Goal: Information Seeking & Learning: Check status

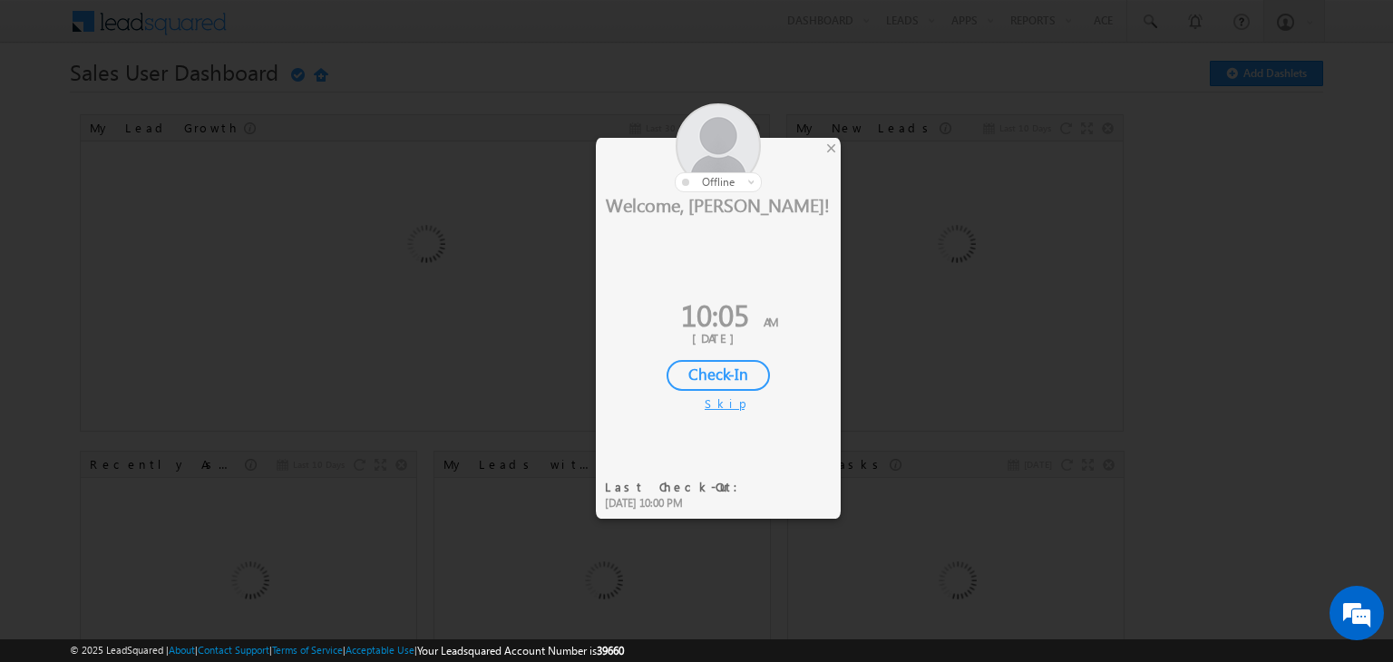
click at [745, 369] on div "Check-In" at bounding box center [718, 375] width 103 height 31
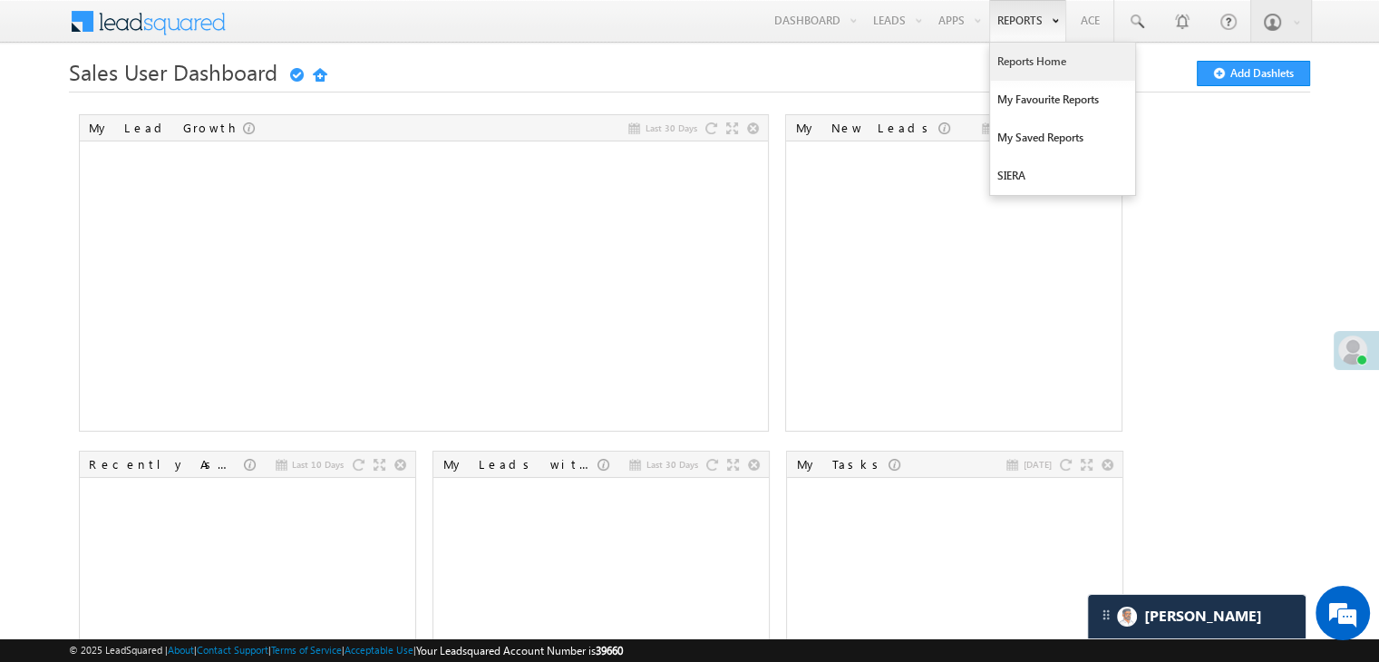
click at [1038, 59] on link "Reports Home" at bounding box center [1062, 62] width 145 height 38
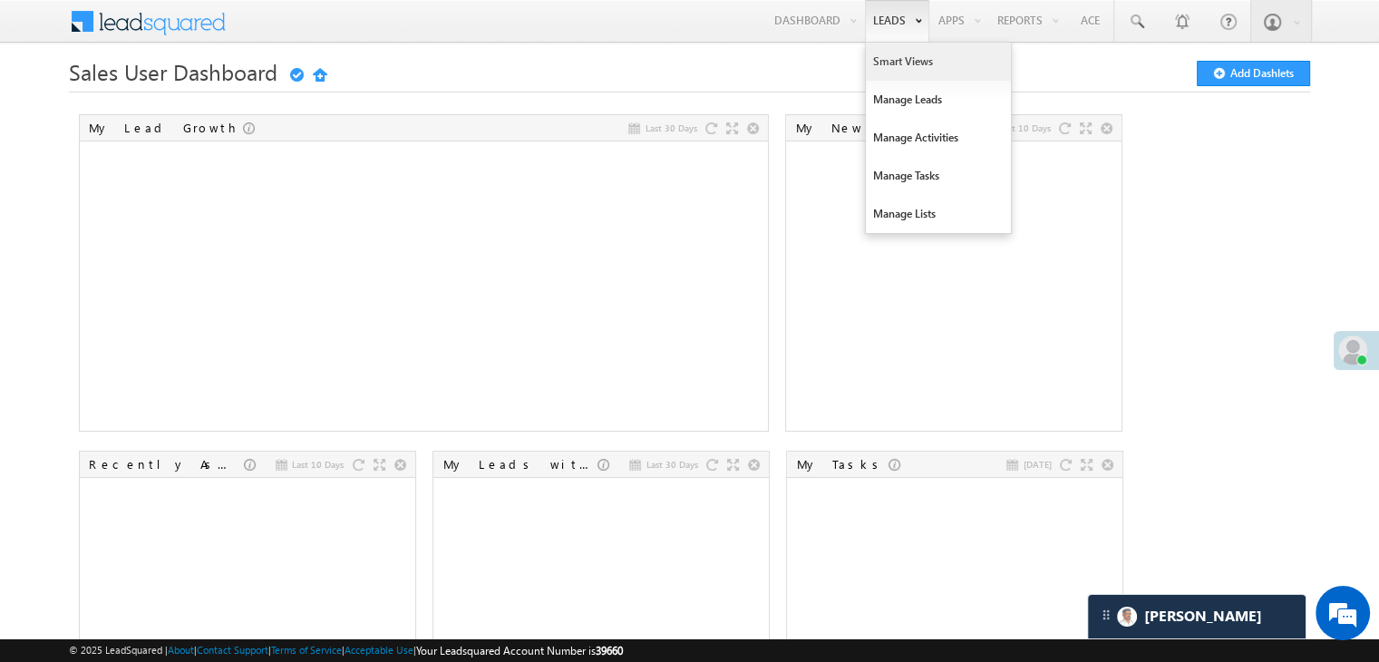
click at [892, 63] on link "Smart Views" at bounding box center [938, 62] width 145 height 38
